Goal: Information Seeking & Learning: Learn about a topic

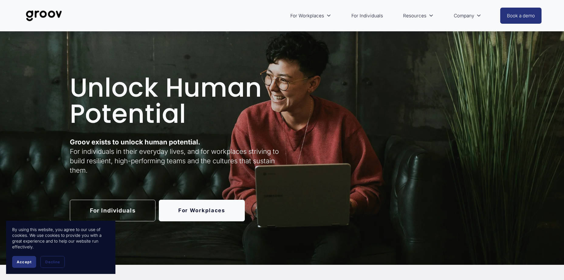
click at [22, 260] on span "Accept" at bounding box center [24, 261] width 15 height 5
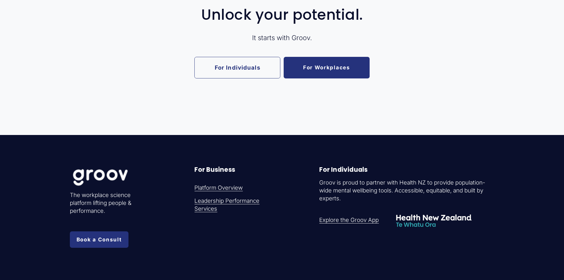
scroll to position [1245, 0]
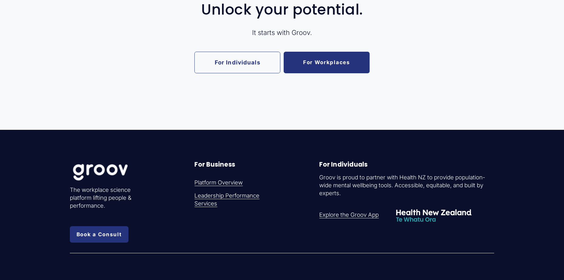
click at [235, 73] on link "For Individuals" at bounding box center [237, 63] width 86 height 22
click at [337, 73] on link "For Workplaces" at bounding box center [327, 63] width 86 height 22
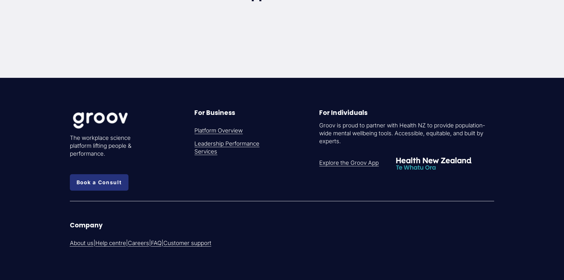
scroll to position [1964, 0]
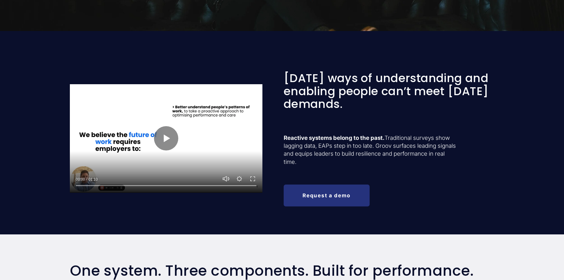
scroll to position [223, 0]
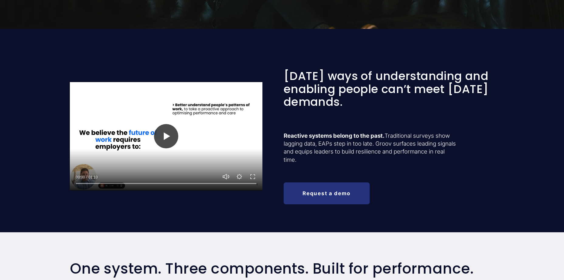
click at [165, 133] on button "Play" at bounding box center [166, 136] width 24 height 24
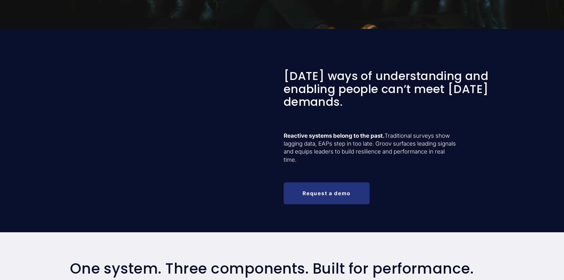
type input "100"
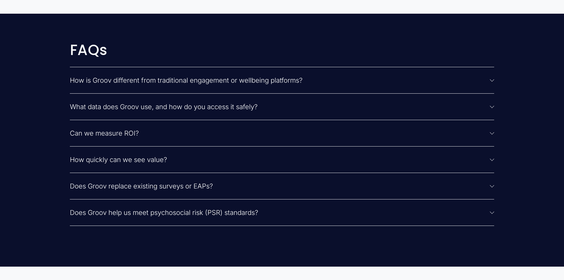
scroll to position [1579, 0]
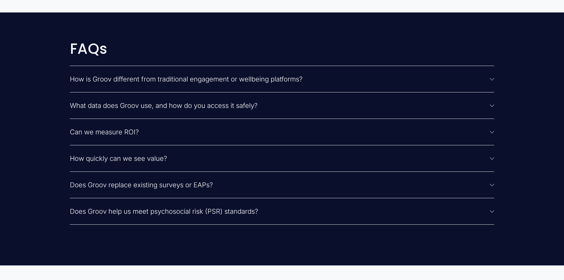
click at [259, 77] on span "How is Groov different from traditional engagement or wellbeing platforms?" at bounding box center [280, 79] width 420 height 8
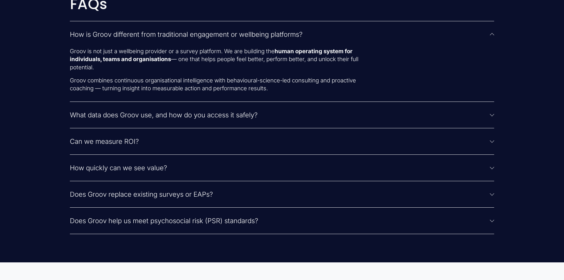
scroll to position [1631, 0]
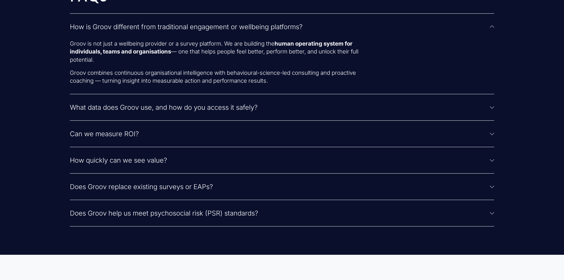
click at [190, 104] on span "What data does Groov use, and how do you access it safely?" at bounding box center [280, 107] width 420 height 8
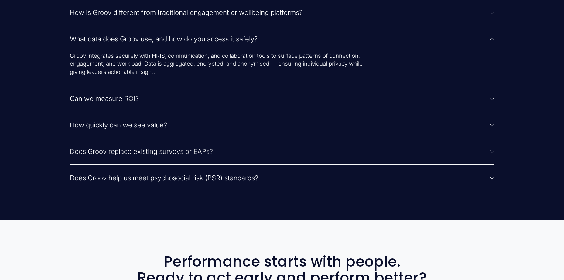
scroll to position [1647, 0]
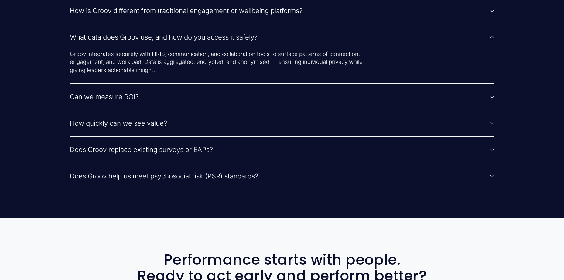
click at [173, 96] on span "Can we measure ROI?" at bounding box center [280, 97] width 420 height 8
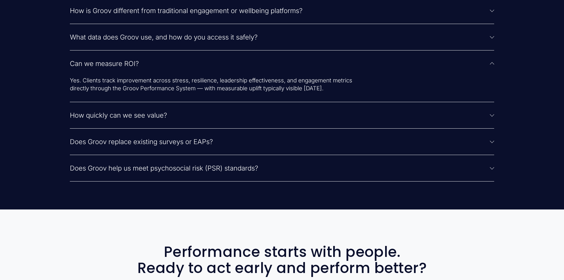
click at [160, 113] on span "How quickly can we see value?" at bounding box center [280, 115] width 420 height 8
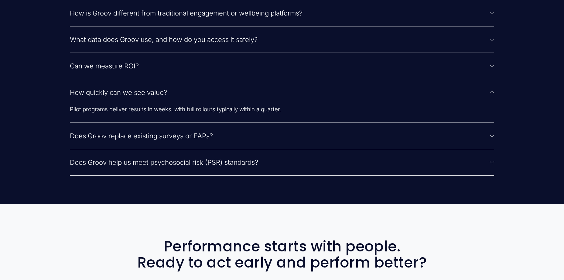
scroll to position [1645, 0]
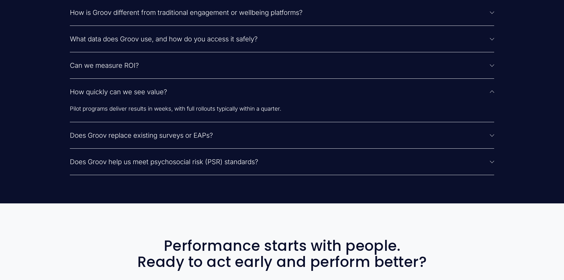
click at [163, 136] on span "Does Groov replace existing surveys or EAPs?" at bounding box center [280, 135] width 420 height 8
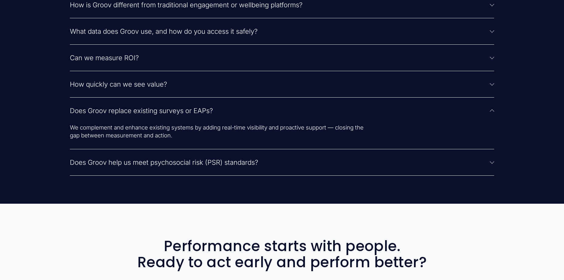
scroll to position [1656, 0]
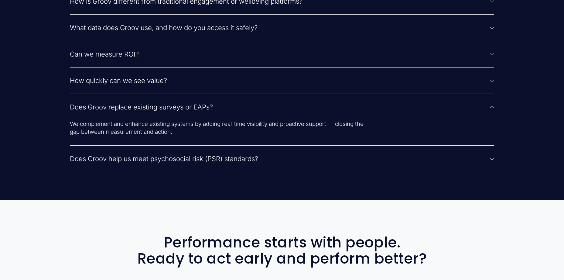
click at [210, 158] on span "Does Groov help us meet psychosocial risk (PSR) standards?" at bounding box center [280, 159] width 420 height 8
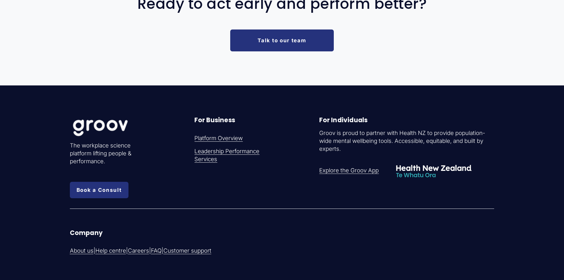
scroll to position [1919, 0]
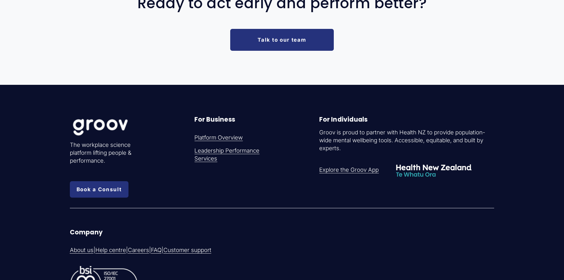
click at [299, 42] on link "Talk to our team" at bounding box center [282, 40] width 104 height 22
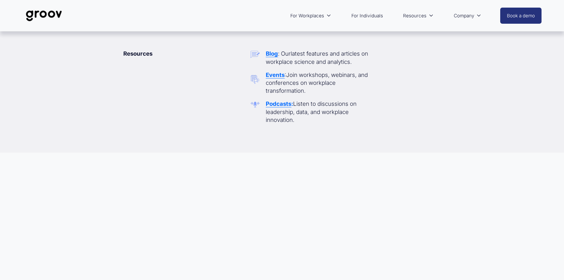
click at [274, 76] on strong "Events" at bounding box center [275, 74] width 19 height 7
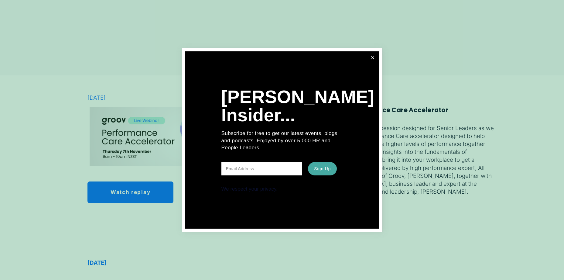
scroll to position [493, 0]
click at [372, 59] on link "Close" at bounding box center [372, 57] width 11 height 11
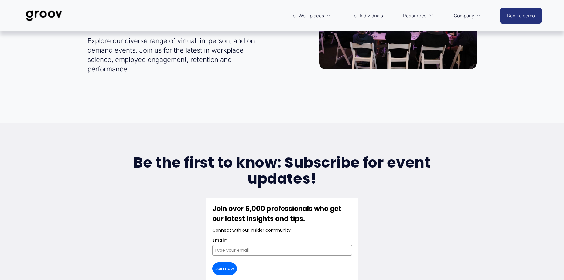
scroll to position [0, 0]
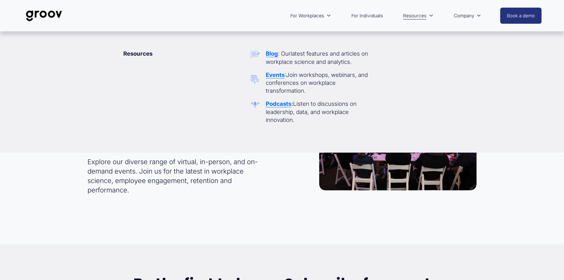
click at [273, 55] on strong "Blog" at bounding box center [272, 53] width 12 height 7
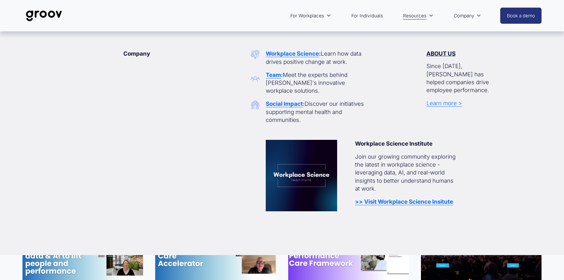
click at [283, 55] on strong "Workplace Science" at bounding box center [292, 53] width 53 height 7
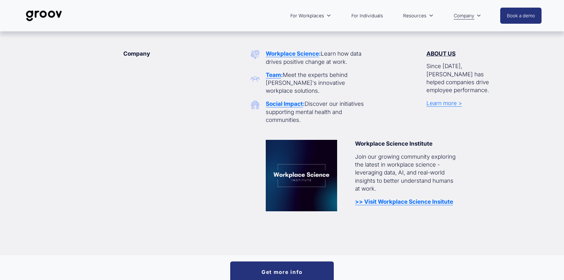
click at [272, 75] on strong "Team" at bounding box center [273, 74] width 15 height 7
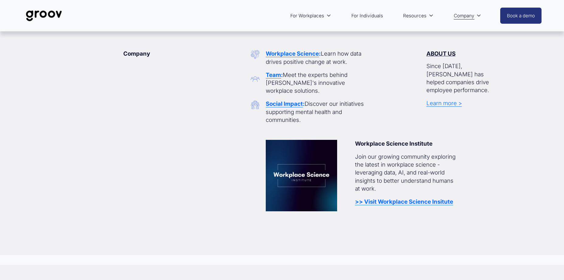
click at [285, 103] on strong "Social Impact" at bounding box center [284, 103] width 37 height 7
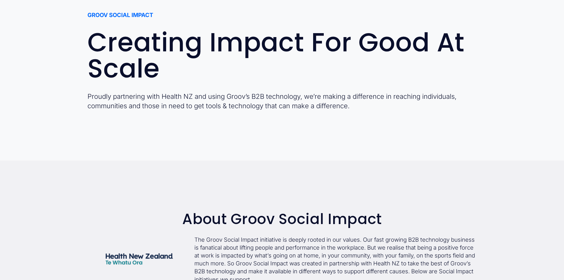
scroll to position [79, 0]
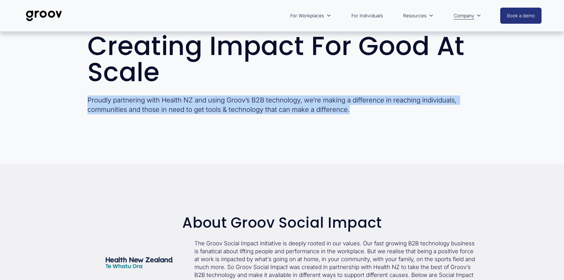
drag, startPoint x: 88, startPoint y: 100, endPoint x: 341, endPoint y: 120, distance: 253.7
click at [341, 120] on div "GROOV SOCIAL IMPACT Creating Impact For Good At Scale Proudly partnering with H…" at bounding box center [282, 58] width 564 height 137
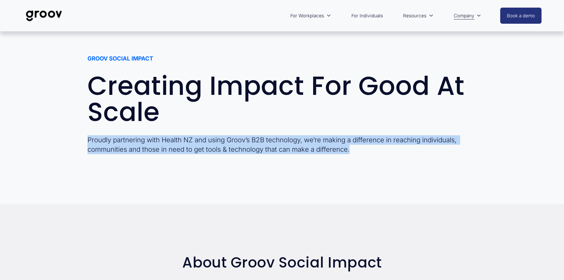
scroll to position [38, 0]
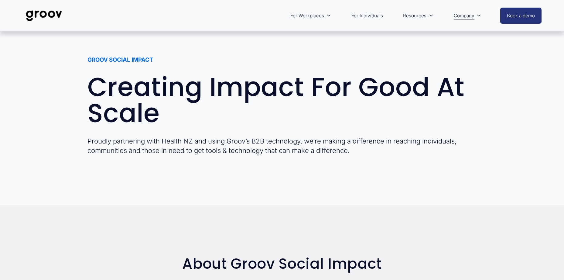
click at [335, 147] on p "Proudly partnering with Health NZ and using Groov’s B2B technology, we’re makin…" at bounding box center [281, 145] width 389 height 19
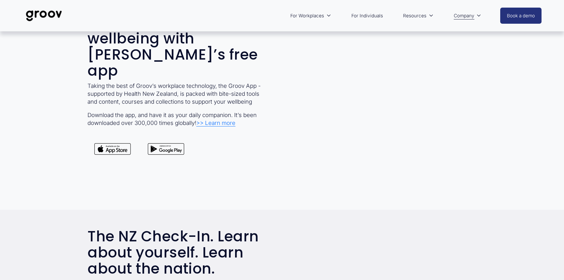
scroll to position [0, 0]
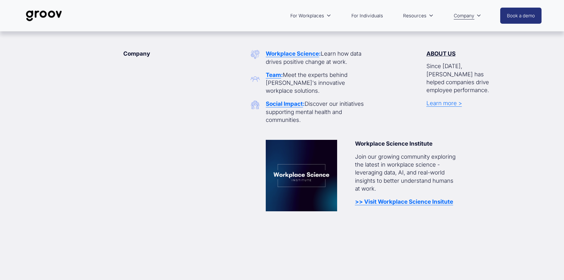
click at [441, 100] on link "Learn more >" at bounding box center [444, 103] width 36 height 7
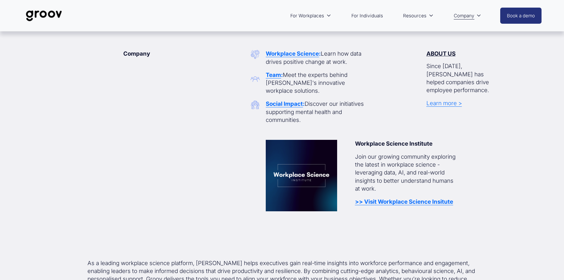
click at [479, 18] on icon "folder dropdown" at bounding box center [478, 15] width 5 height 5
click at [401, 203] on strong ">> Visit Workplace Science Insitute" at bounding box center [404, 201] width 98 height 7
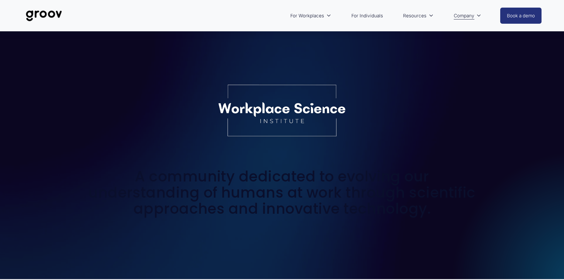
click at [0, 0] on span "Platform Overview" at bounding box center [0, 0] width 0 height 0
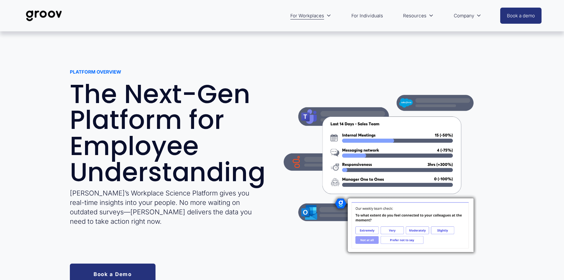
click at [0, 0] on span "Services" at bounding box center [0, 0] width 0 height 0
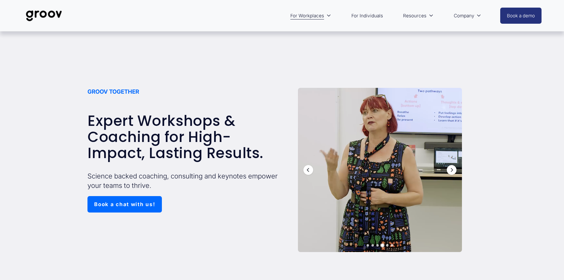
click at [0, 0] on span "Customer Stories" at bounding box center [0, 0] width 0 height 0
